Goal: Information Seeking & Learning: Understand process/instructions

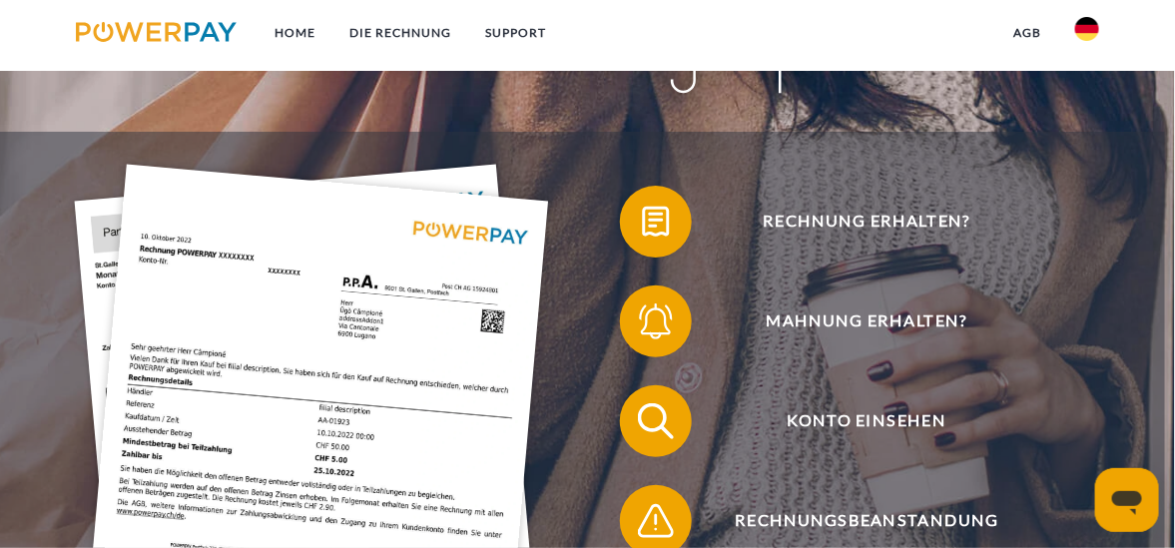
scroll to position [214, 0]
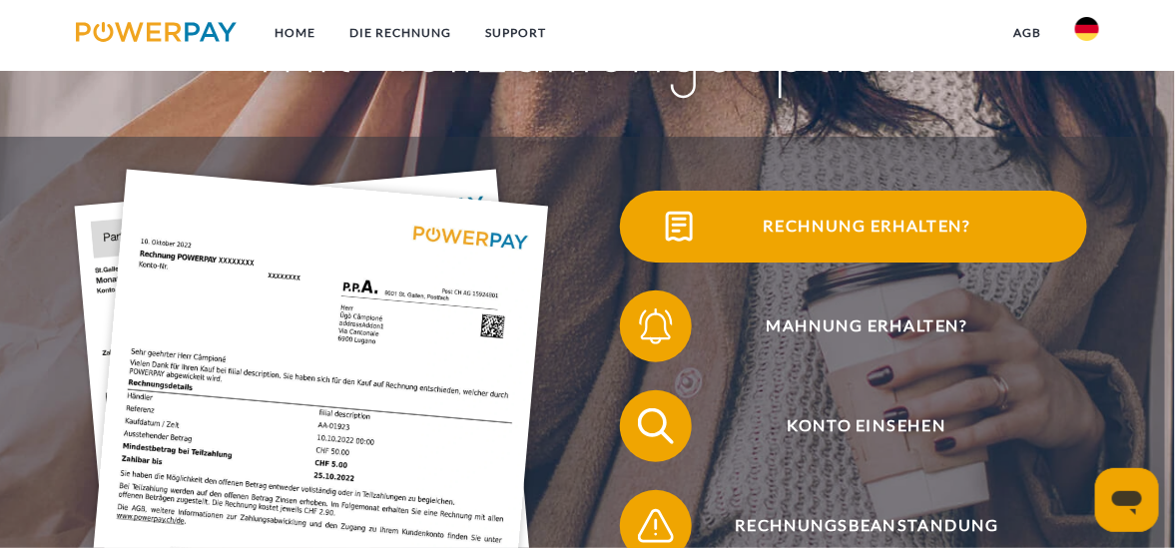
click at [702, 225] on img at bounding box center [679, 227] width 45 height 45
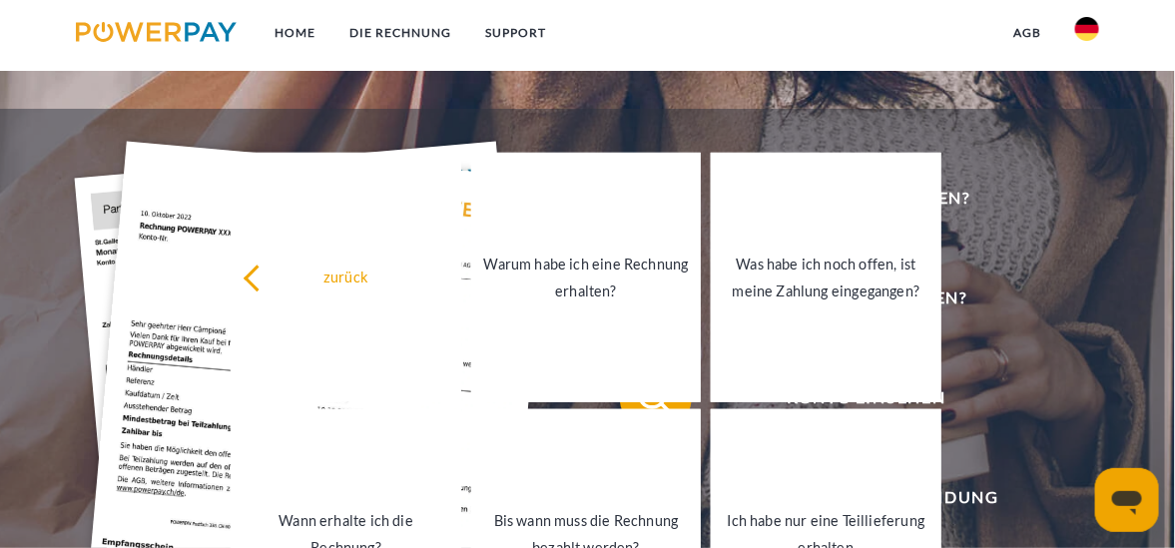
scroll to position [216, 0]
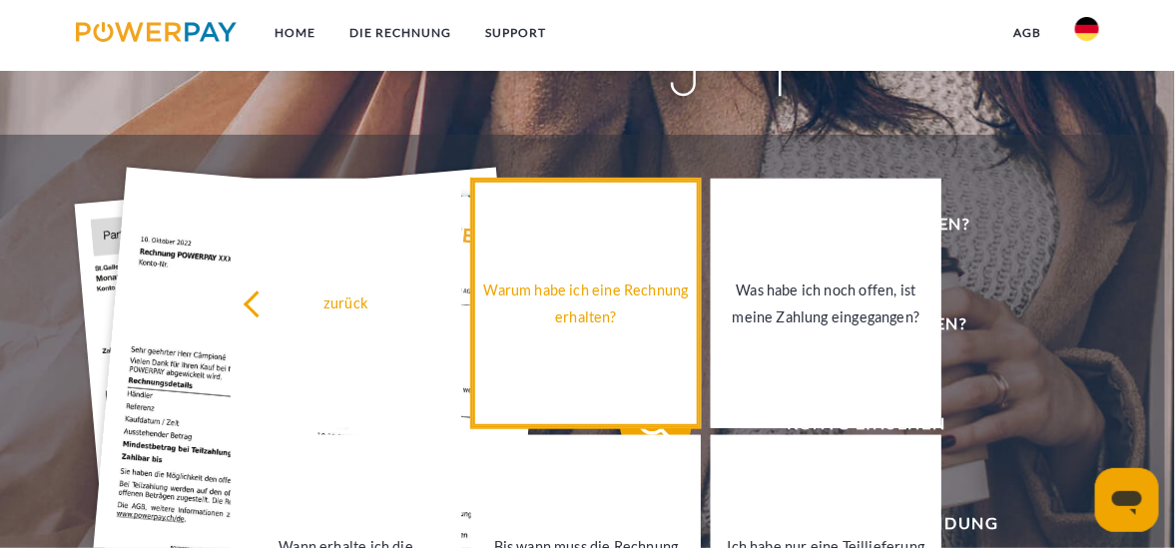
click at [658, 286] on div "Warum habe ich eine Rechnung erhalten?" at bounding box center [586, 304] width 206 height 54
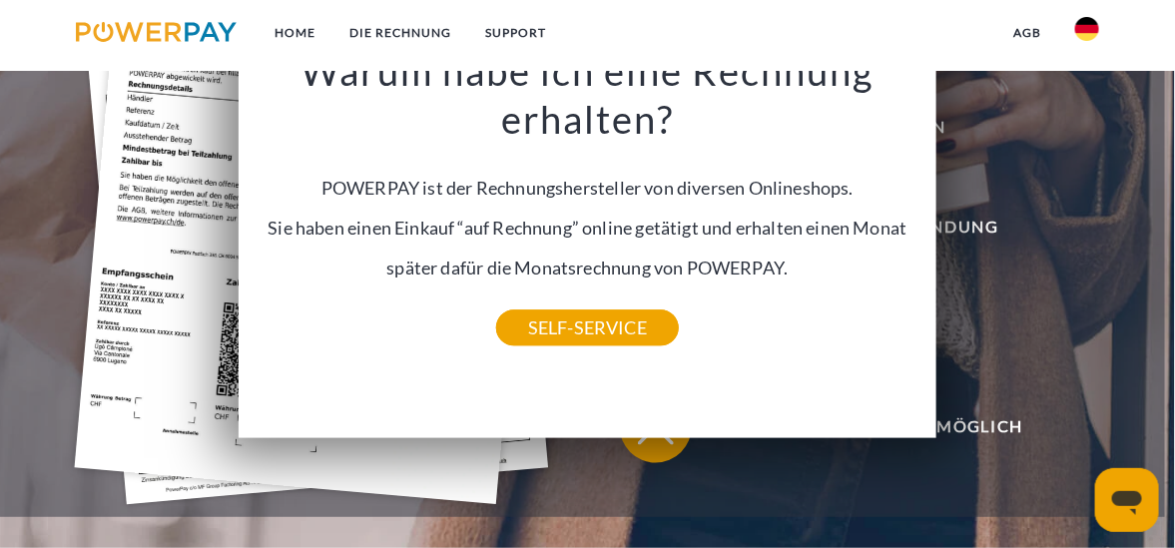
scroll to position [506, 0]
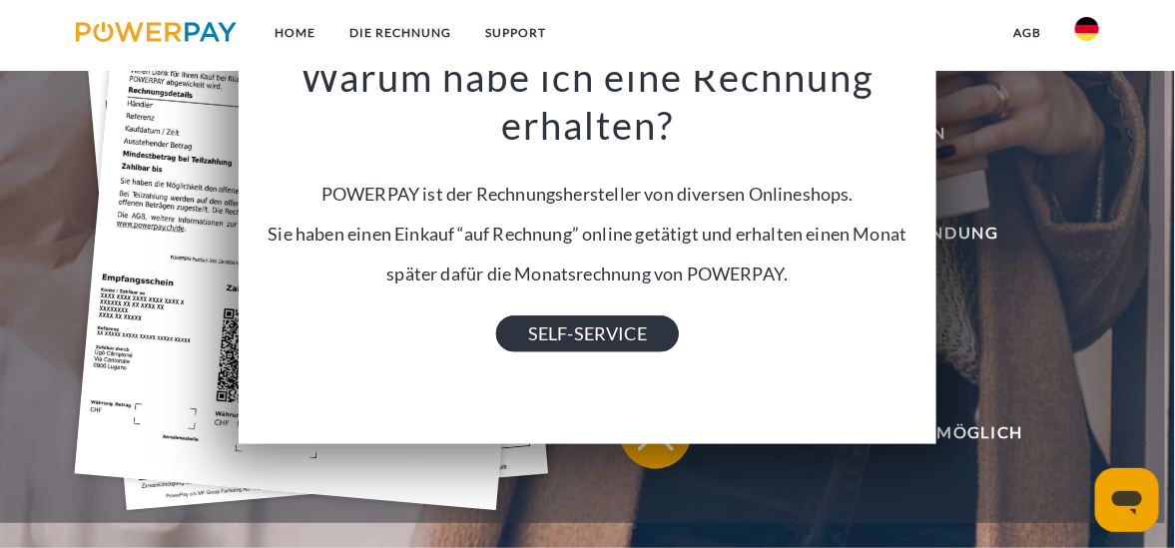
click at [608, 337] on link "SELF-SERVICE" at bounding box center [587, 334] width 183 height 36
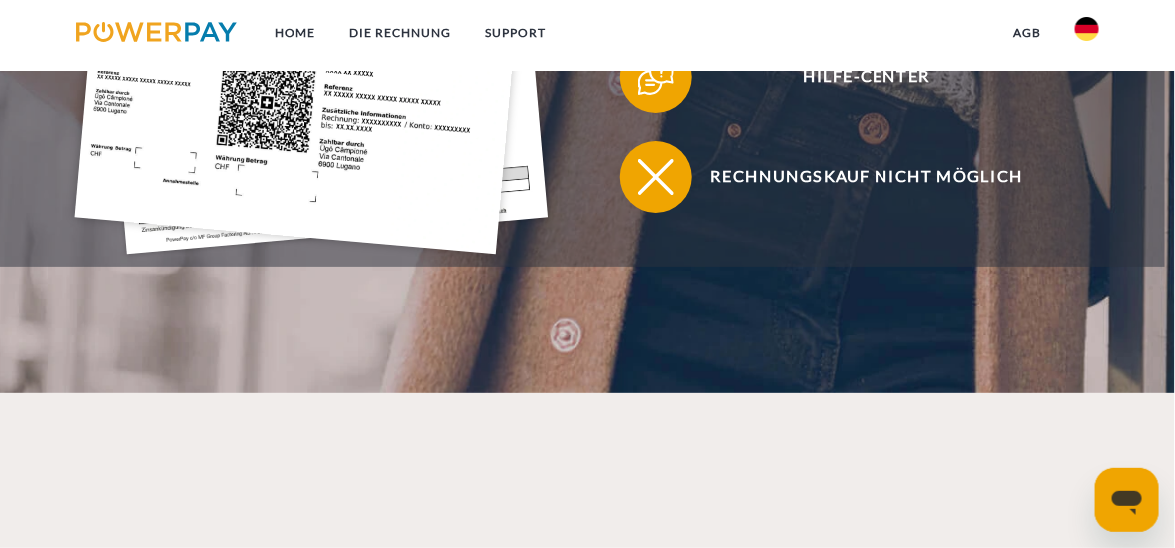
scroll to position [768, 0]
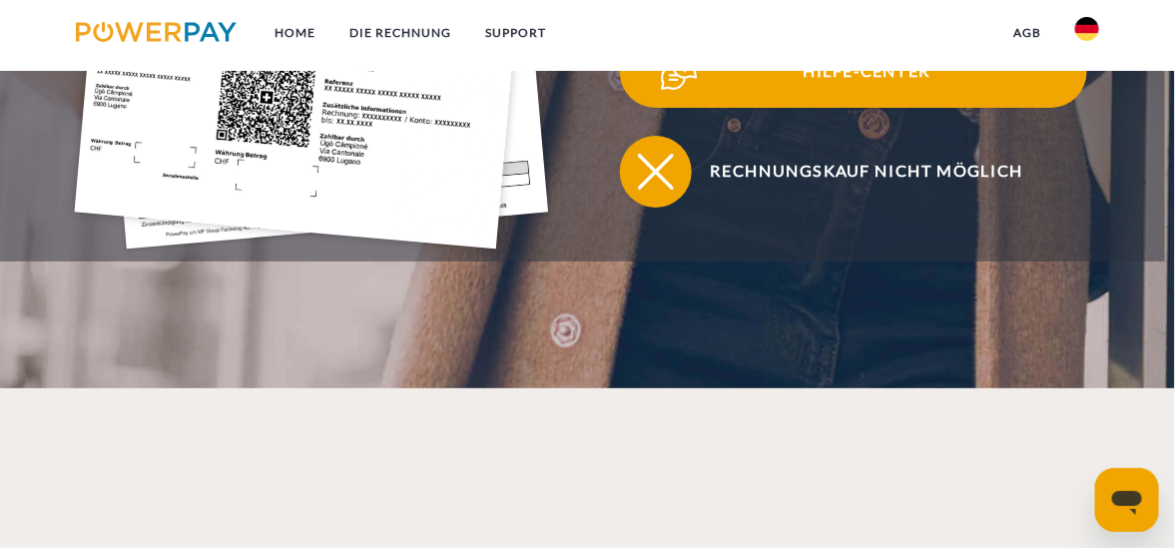
click at [688, 95] on img at bounding box center [679, 72] width 45 height 45
